Goal: Information Seeking & Learning: Learn about a topic

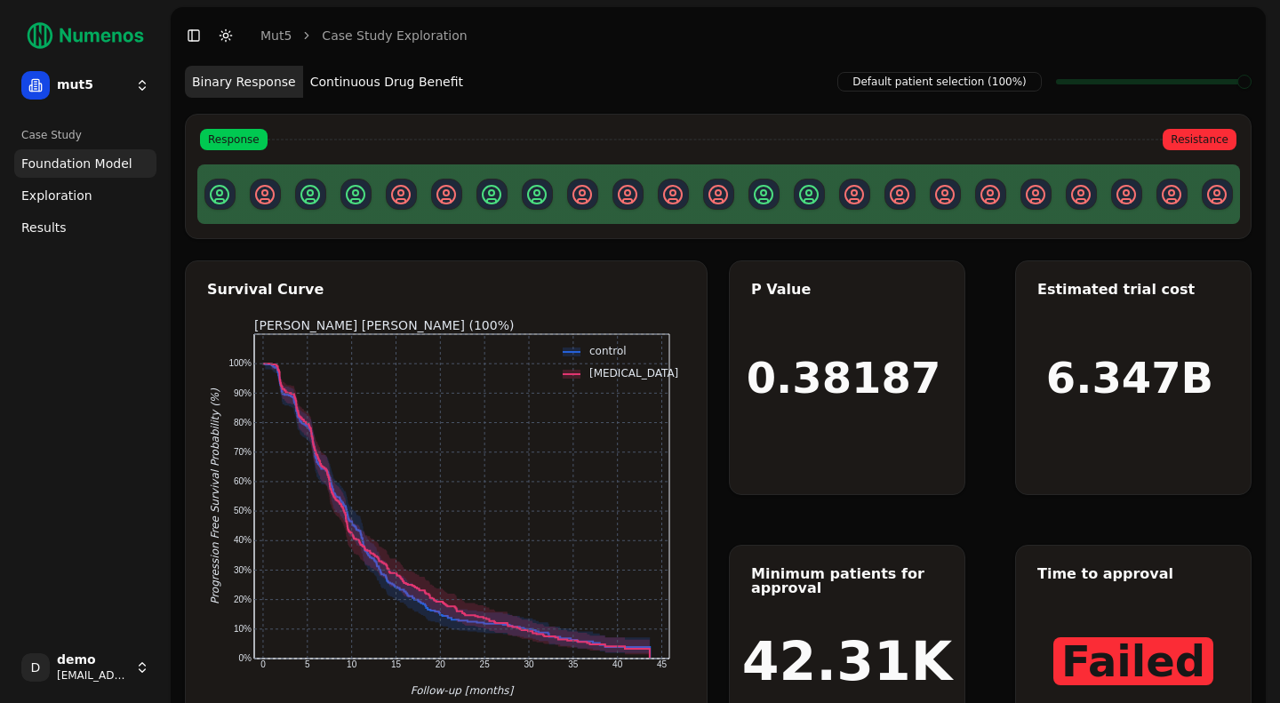
click at [70, 162] on span "Foundation Model" at bounding box center [76, 164] width 111 height 18
click at [373, 87] on button "Continuous Drug Benefit" at bounding box center [386, 82] width 167 height 32
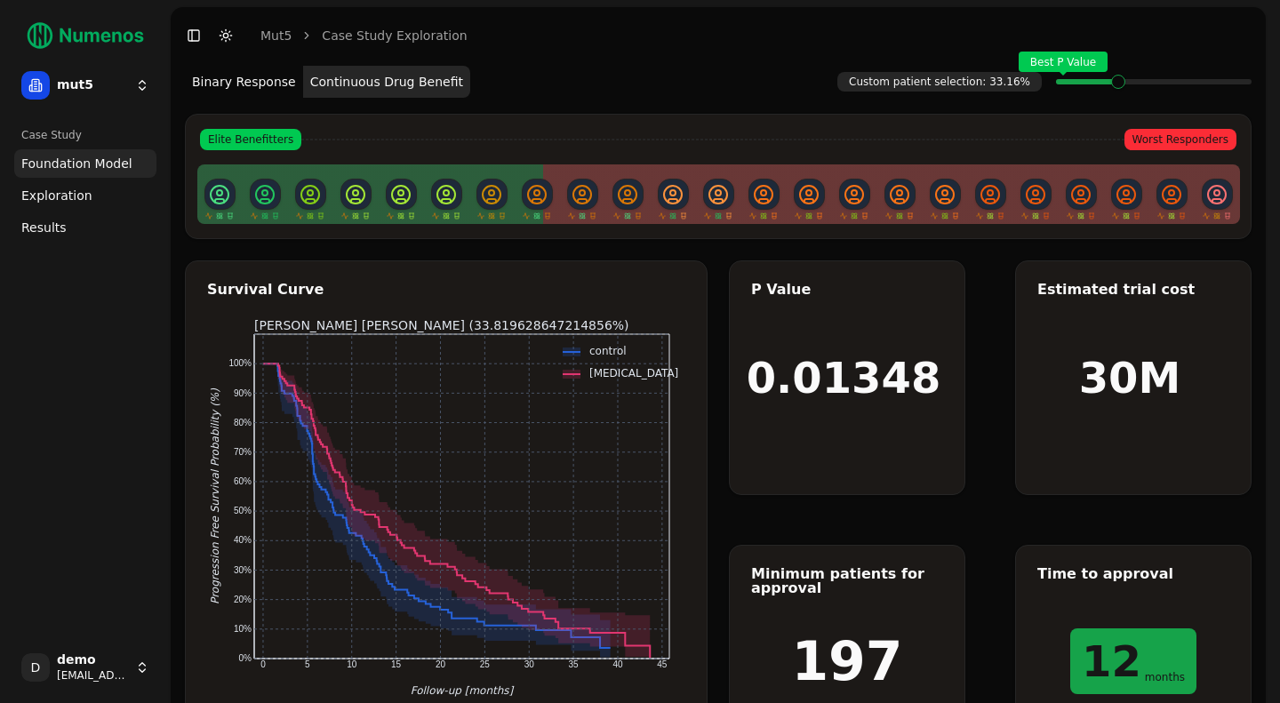
click at [60, 197] on span "Exploration" at bounding box center [56, 196] width 71 height 18
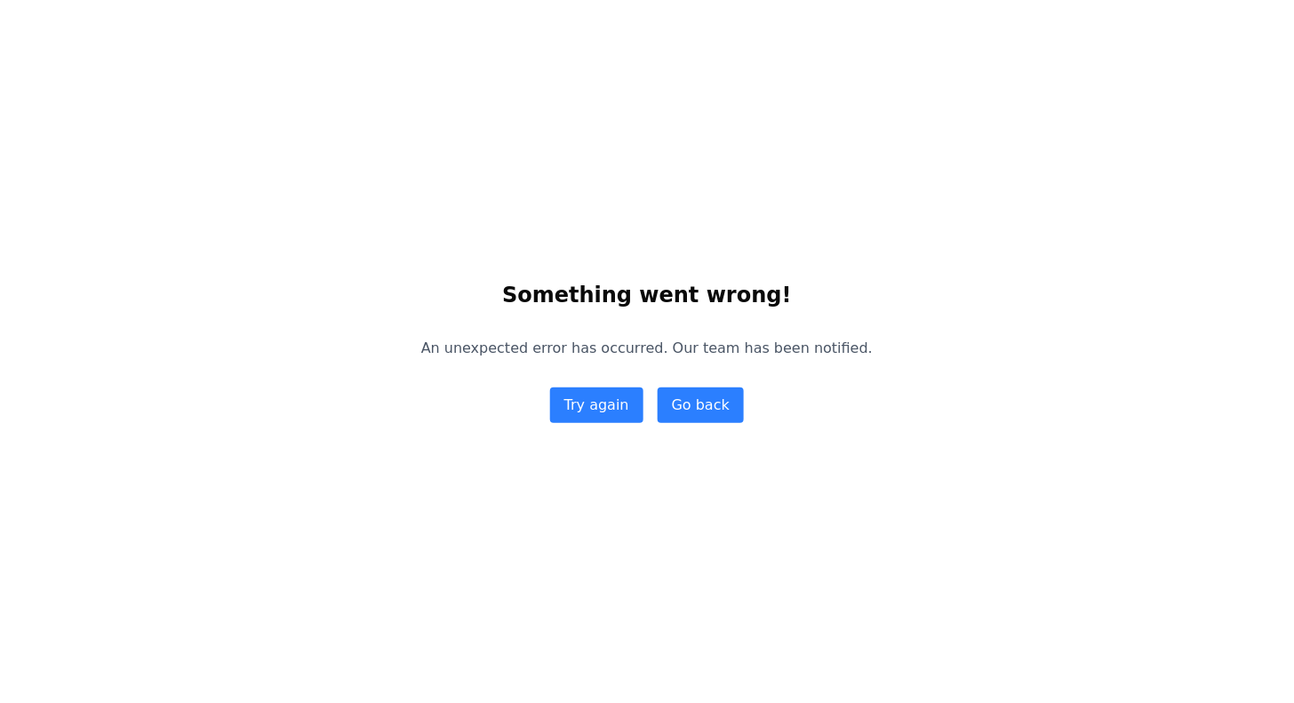
click at [583, 410] on button "Try again" at bounding box center [596, 406] width 93 height 36
click at [586, 417] on button "Try again" at bounding box center [596, 406] width 93 height 36
click at [581, 409] on button "Try again" at bounding box center [596, 406] width 93 height 36
